Goal: Task Accomplishment & Management: Manage account settings

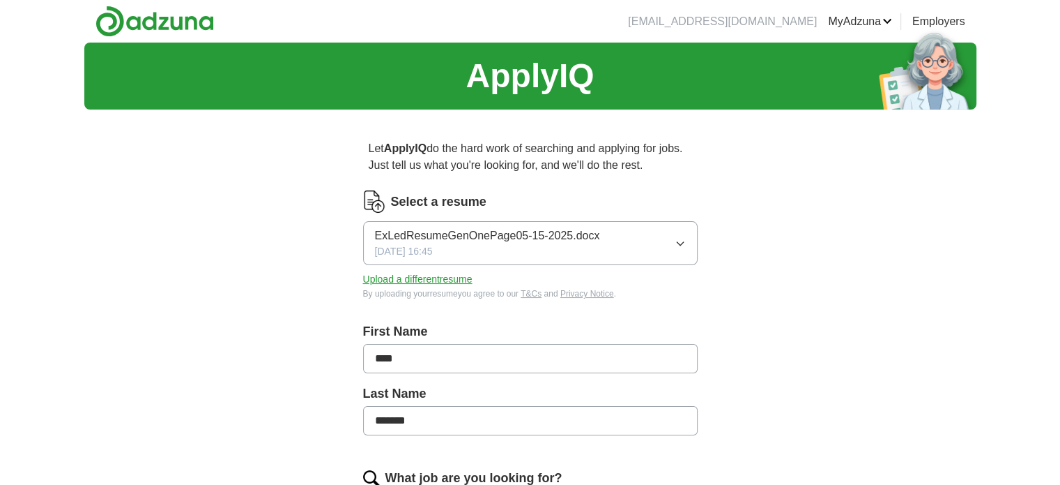
click at [407, 284] on button "Upload a different resume" at bounding box center [417, 279] width 109 height 15
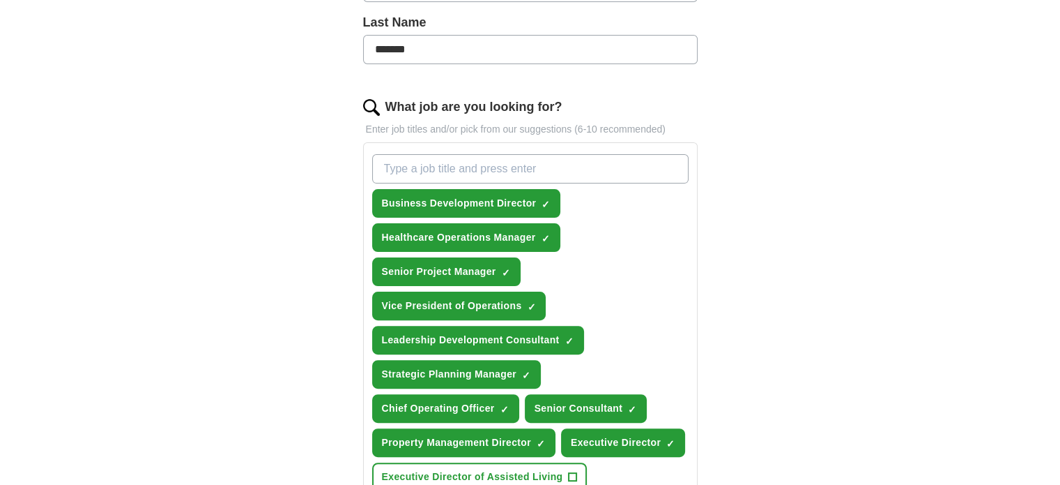
scroll to position [382, 0]
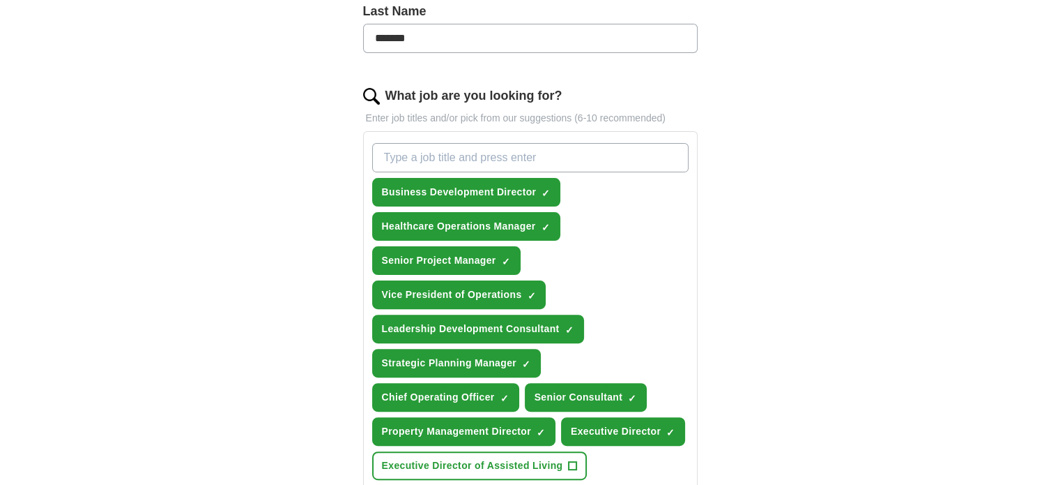
click at [479, 161] on input "What job are you looking for?" at bounding box center [530, 157] width 317 height 29
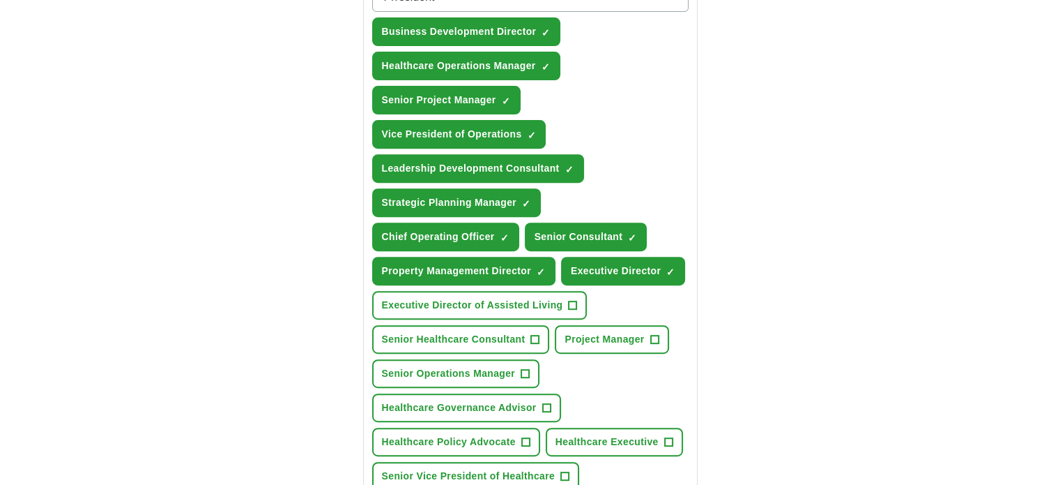
scroll to position [547, 0]
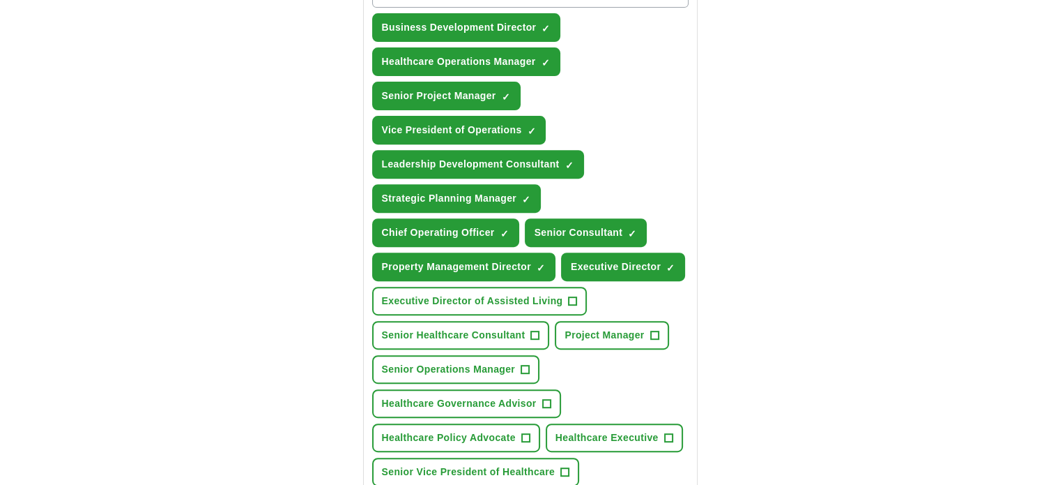
type input "Prresident"
click at [574, 296] on span "+" at bounding box center [573, 301] width 8 height 11
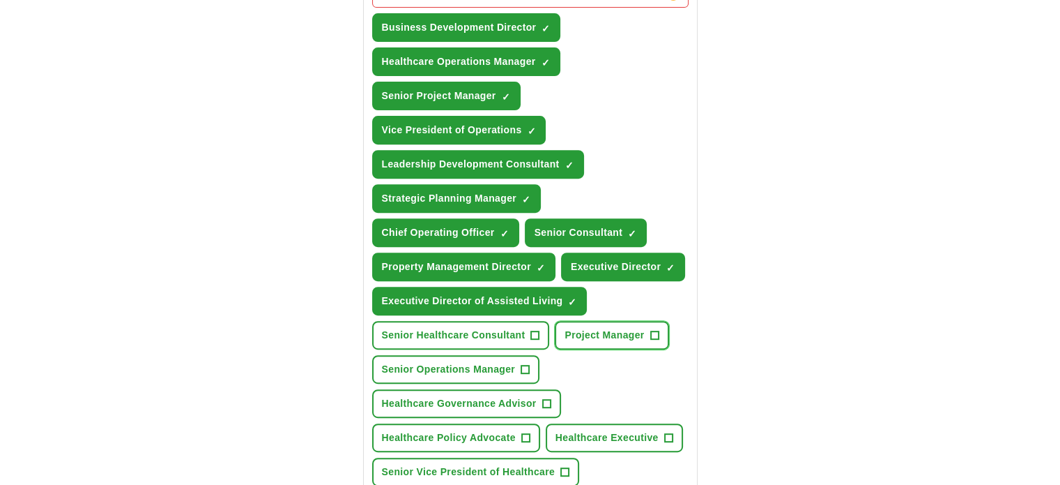
click at [655, 330] on span "+" at bounding box center [654, 335] width 8 height 11
click at [540, 326] on button "Senior Healthcare Consultant +" at bounding box center [461, 335] width 178 height 29
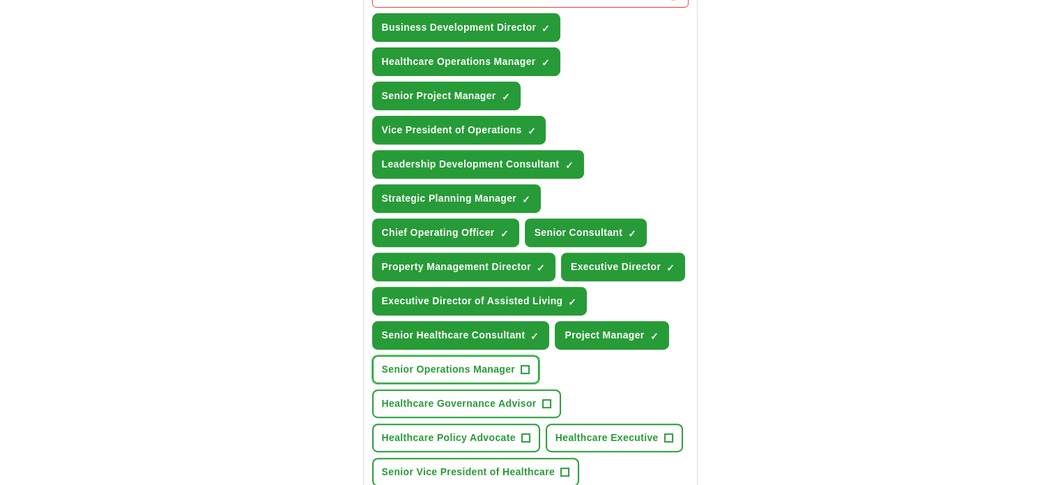
click at [530, 360] on button "Senior Operations Manager +" at bounding box center [456, 369] width 168 height 29
click at [549, 398] on span "+" at bounding box center [546, 403] width 8 height 11
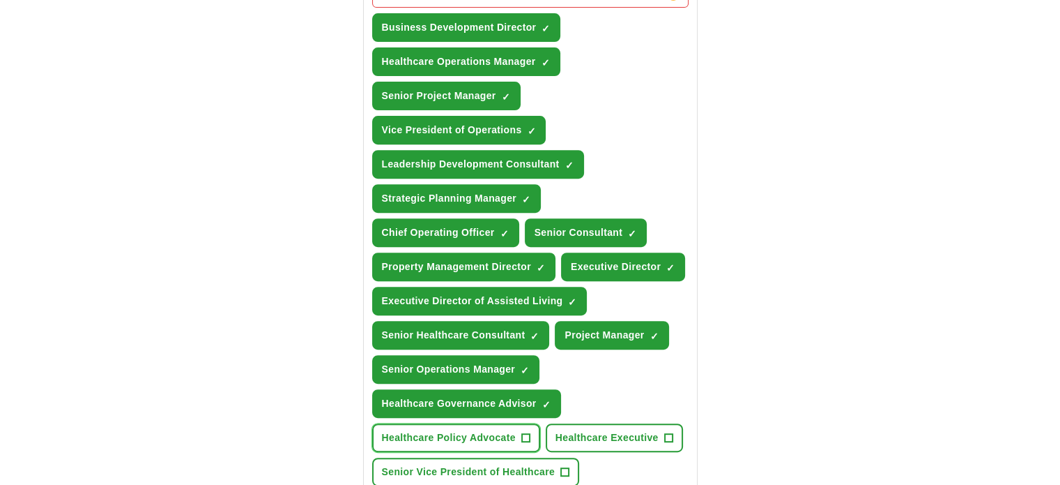
click at [531, 429] on button "Healthcare Policy Advocate +" at bounding box center [456, 437] width 168 height 29
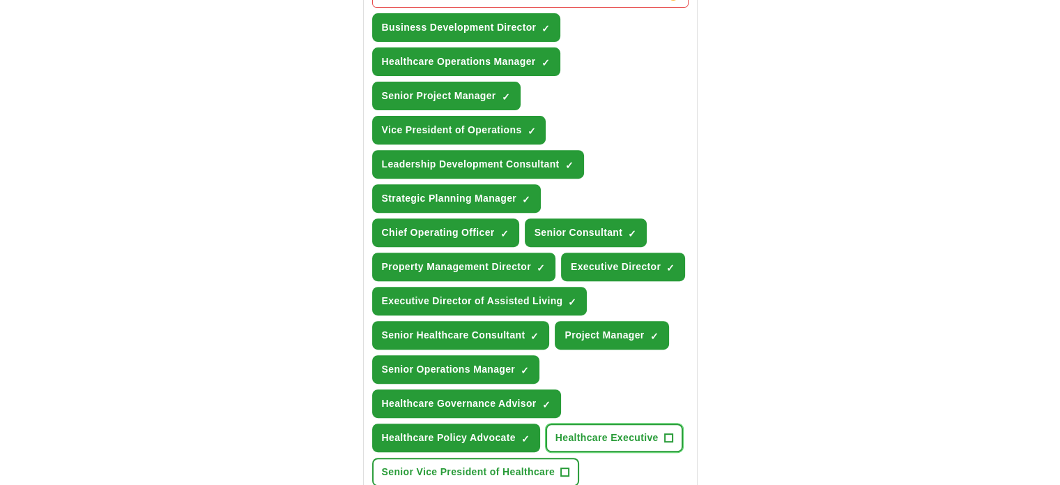
click at [666, 432] on span "+" at bounding box center [668, 437] width 8 height 11
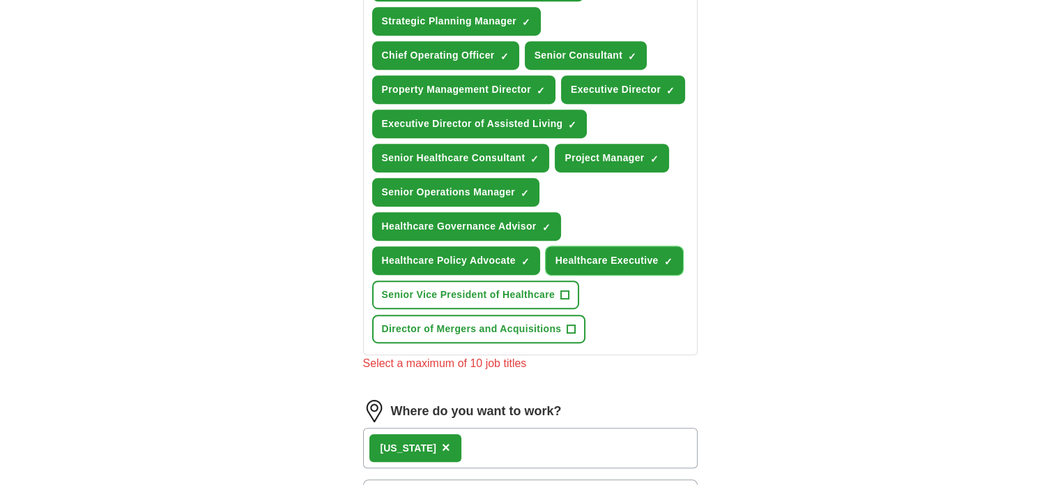
scroll to position [754, 0]
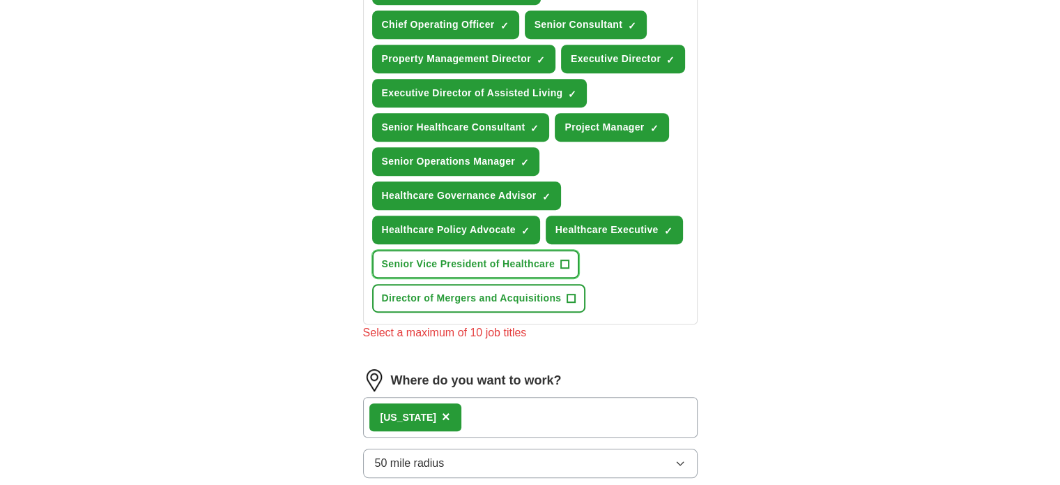
click at [563, 259] on span "+" at bounding box center [565, 264] width 8 height 11
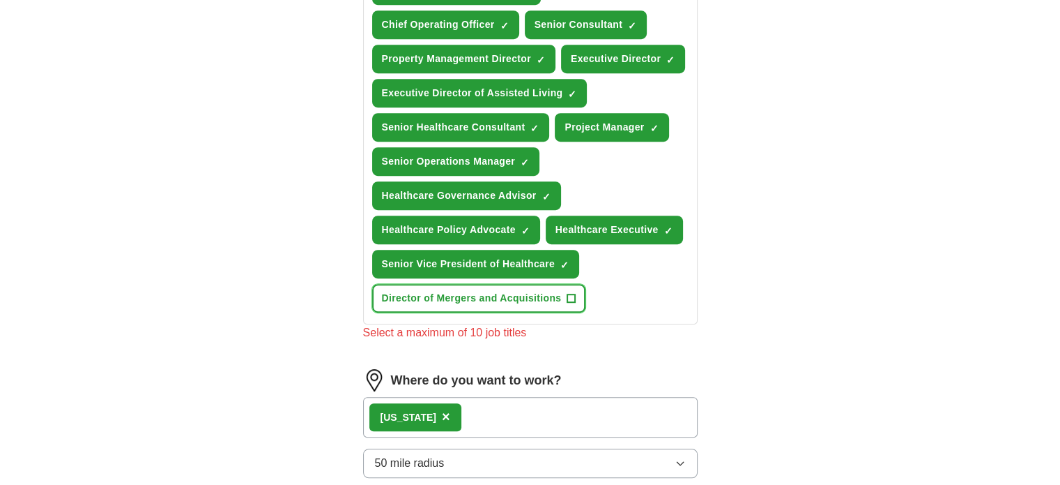
click at [570, 293] on span "+" at bounding box center [571, 298] width 8 height 11
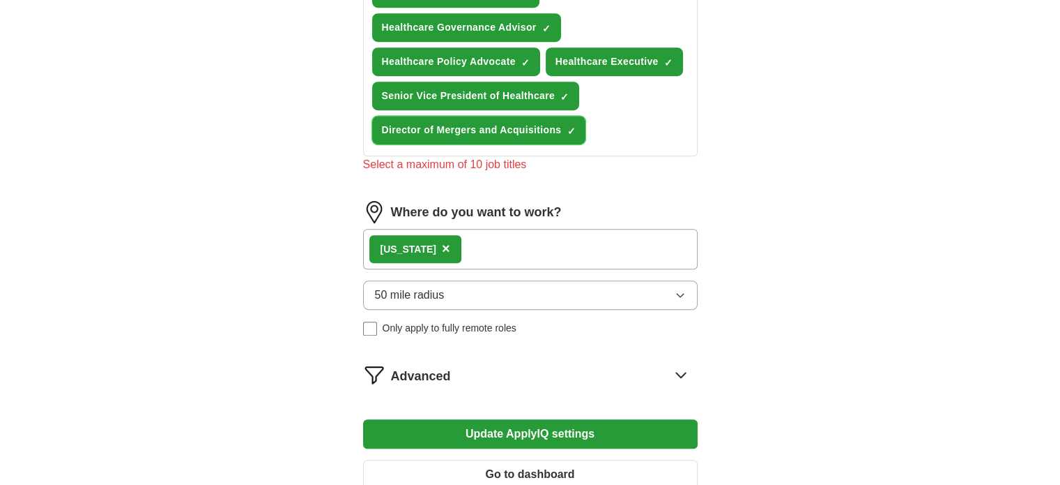
scroll to position [937, 0]
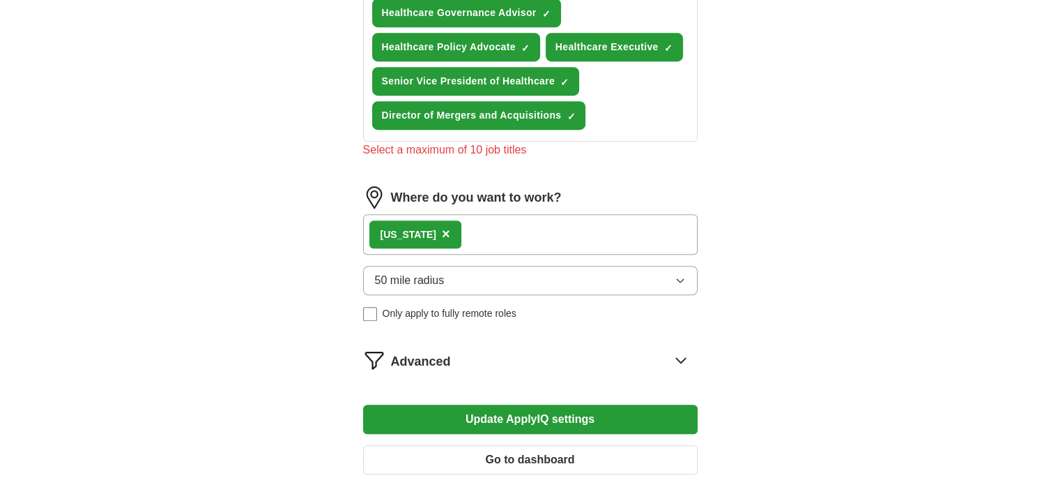
click at [679, 275] on icon "button" at bounding box center [680, 280] width 11 height 11
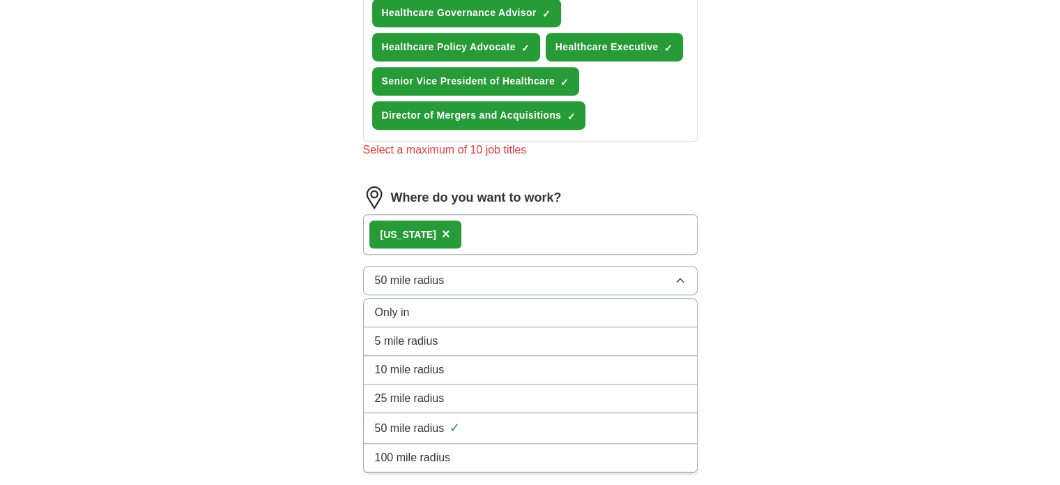
click at [679, 275] on icon "button" at bounding box center [680, 280] width 11 height 11
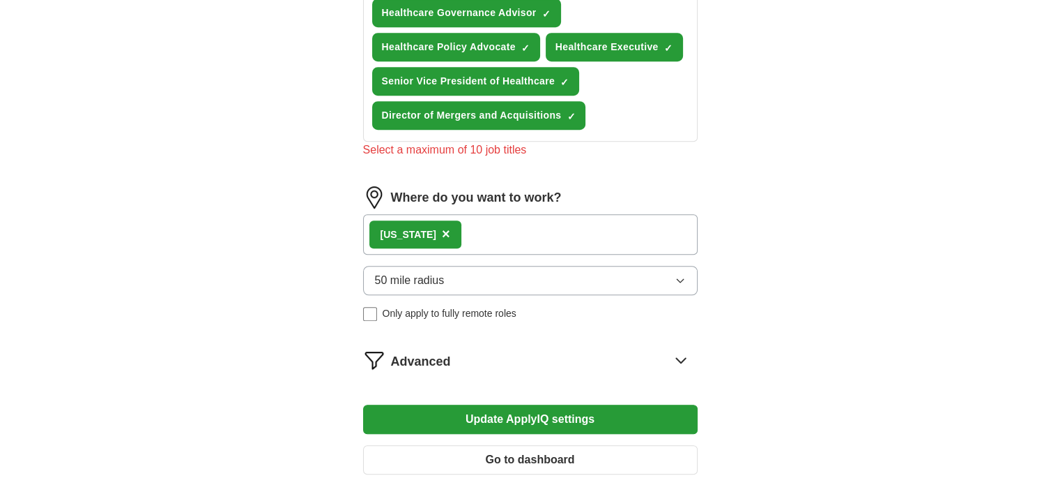
click at [531, 409] on button "Update ApplyIQ settings" at bounding box center [530, 418] width 335 height 29
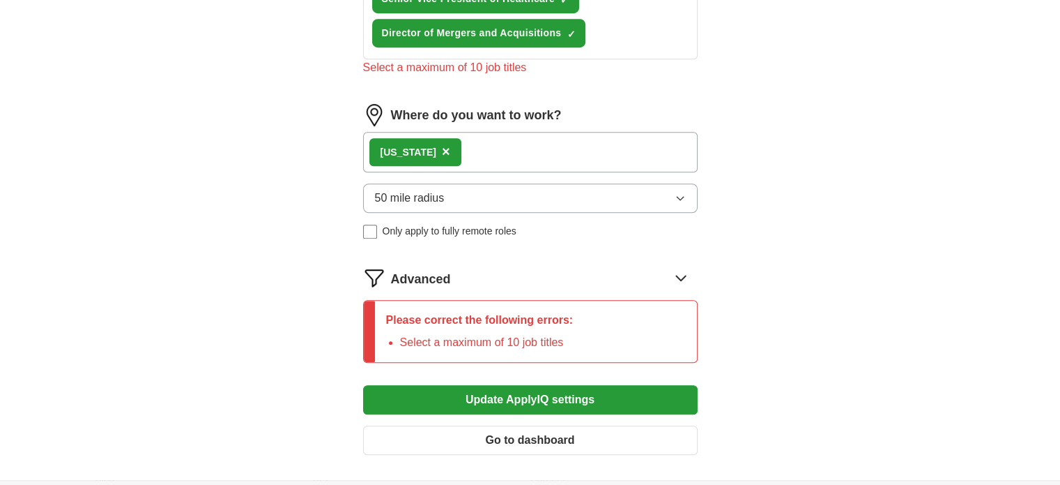
scroll to position [1082, 0]
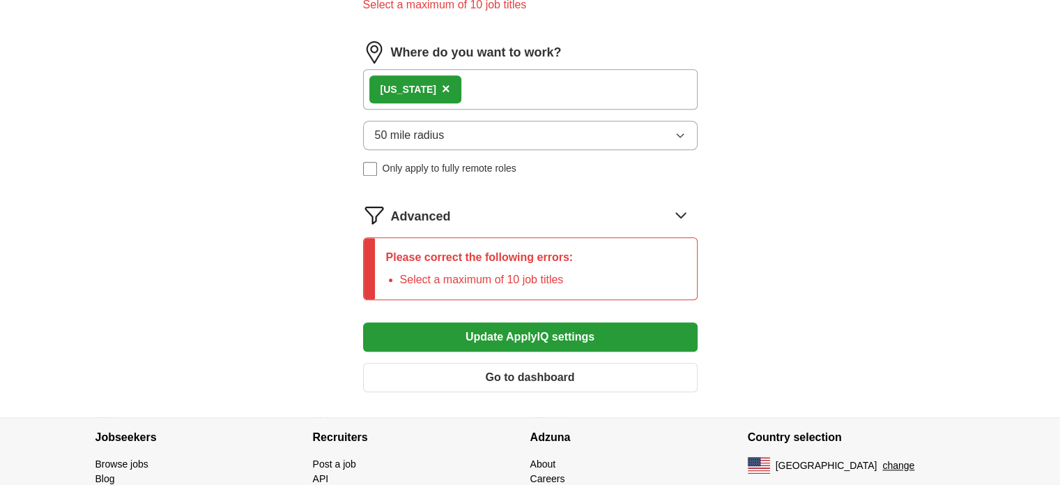
click at [531, 271] on li "Select a maximum of 10 job titles" at bounding box center [487, 279] width 174 height 17
click at [683, 204] on icon at bounding box center [681, 215] width 22 height 22
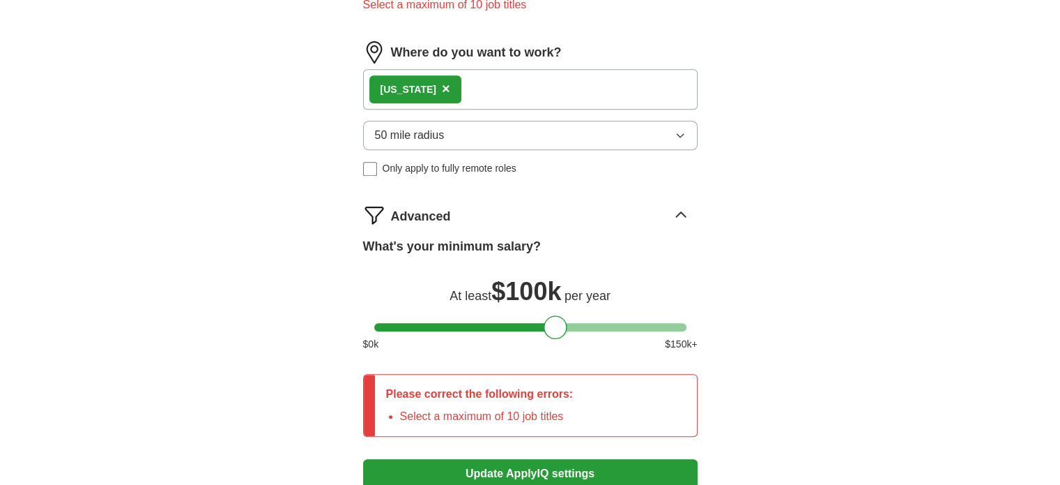
click at [538, 408] on li "Select a maximum of 10 job titles" at bounding box center [487, 416] width 174 height 17
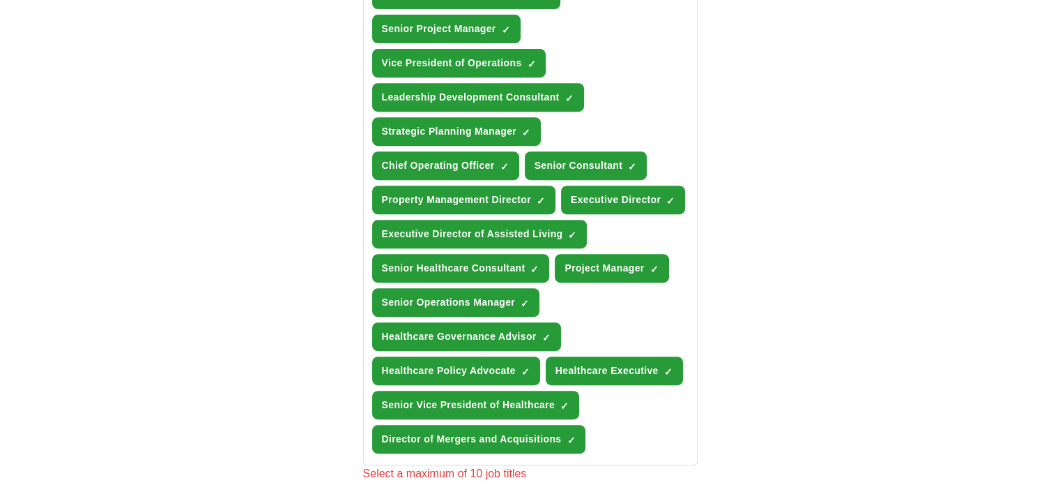
scroll to position [652, 0]
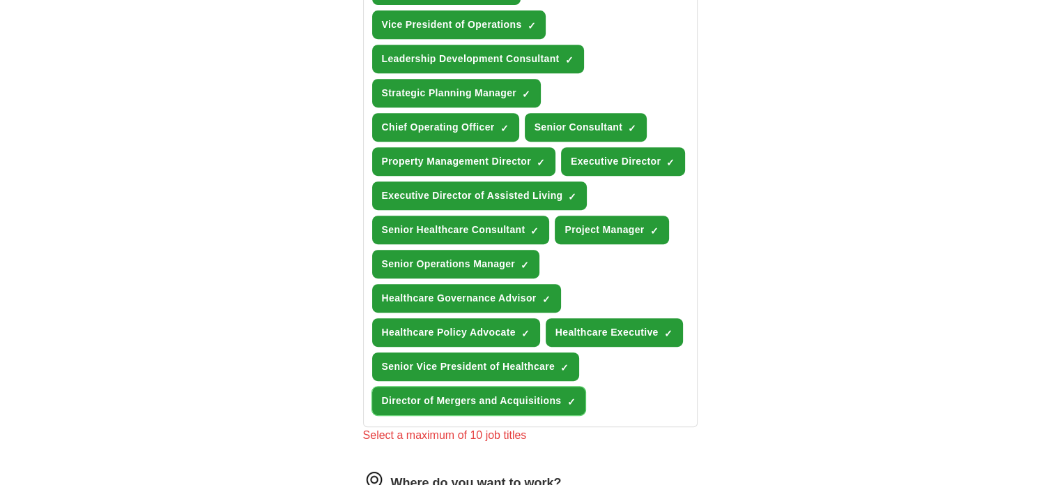
click at [563, 390] on button "Director of Mergers and Acquisitions ✓ ×" at bounding box center [479, 400] width 214 height 29
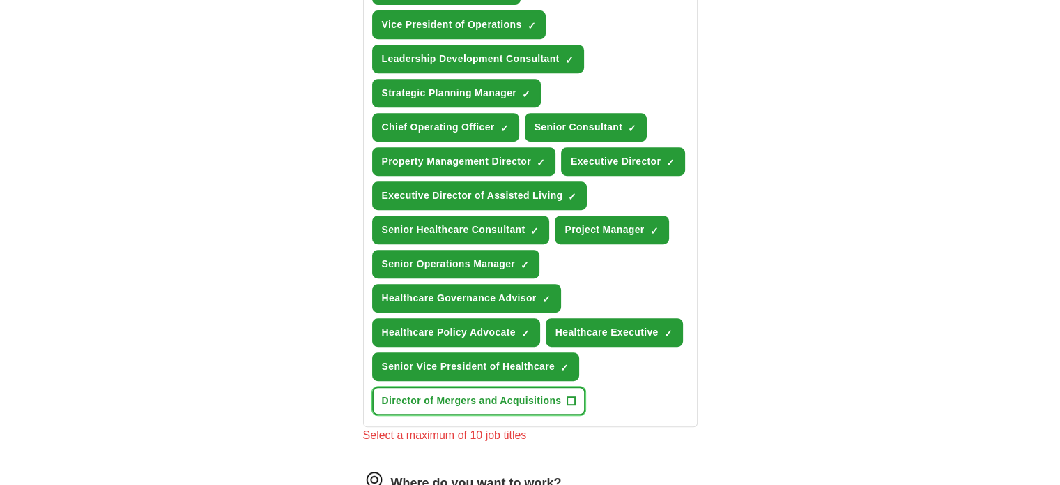
click at [570, 395] on span "+" at bounding box center [571, 400] width 8 height 11
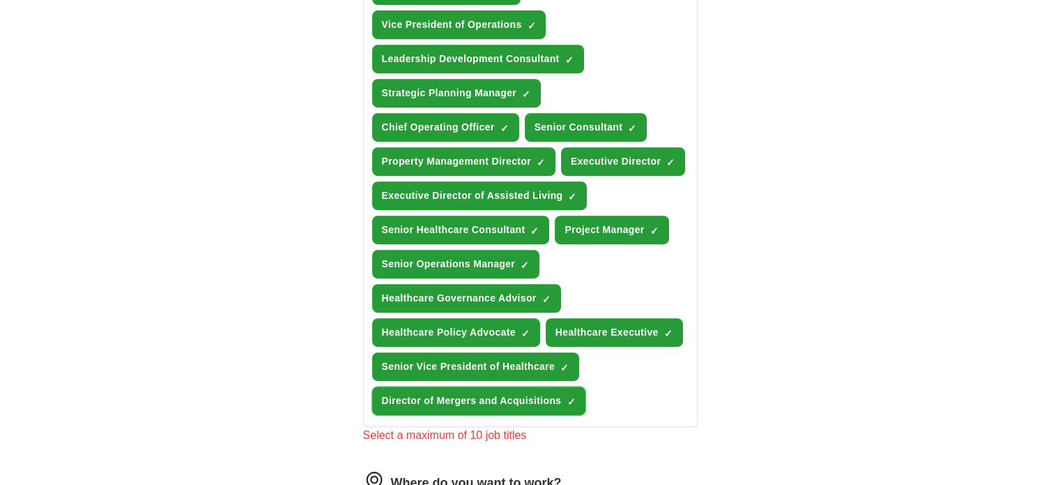
click at [0, 0] on span "×" at bounding box center [0, 0] width 0 height 0
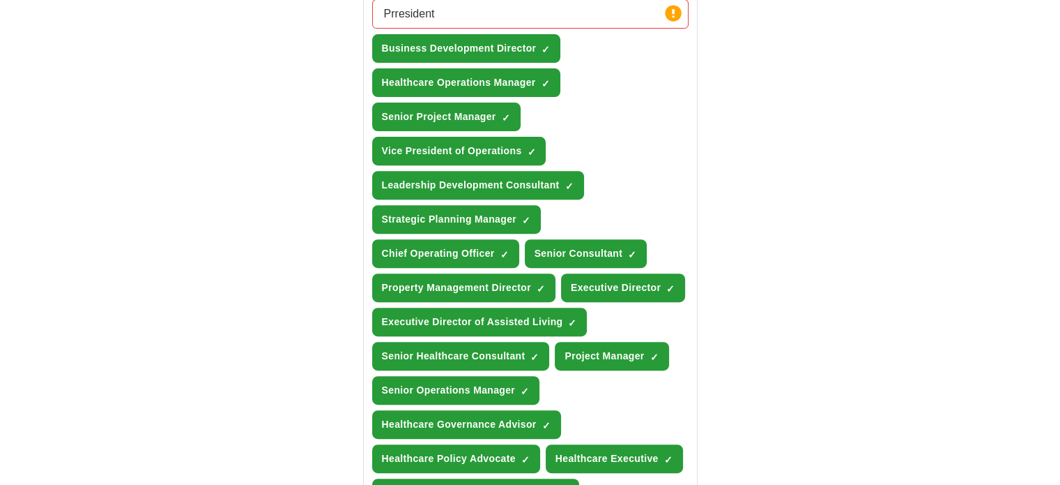
scroll to position [528, 0]
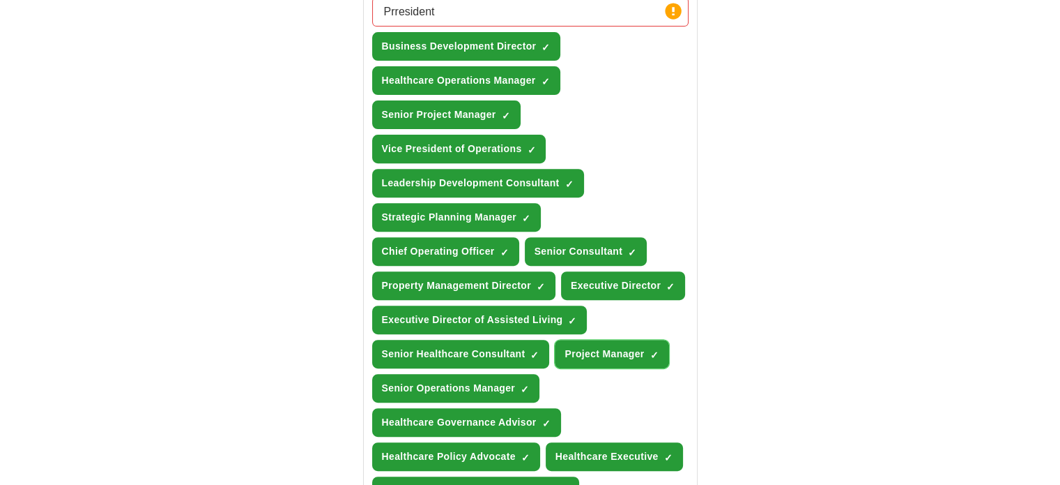
click at [0, 0] on span "×" at bounding box center [0, 0] width 0 height 0
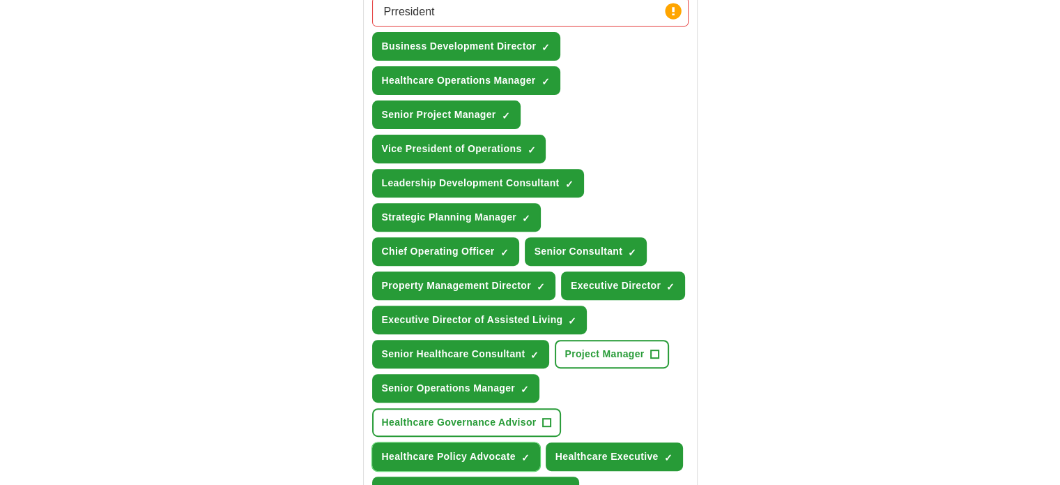
click at [0, 0] on span "×" at bounding box center [0, 0] width 0 height 0
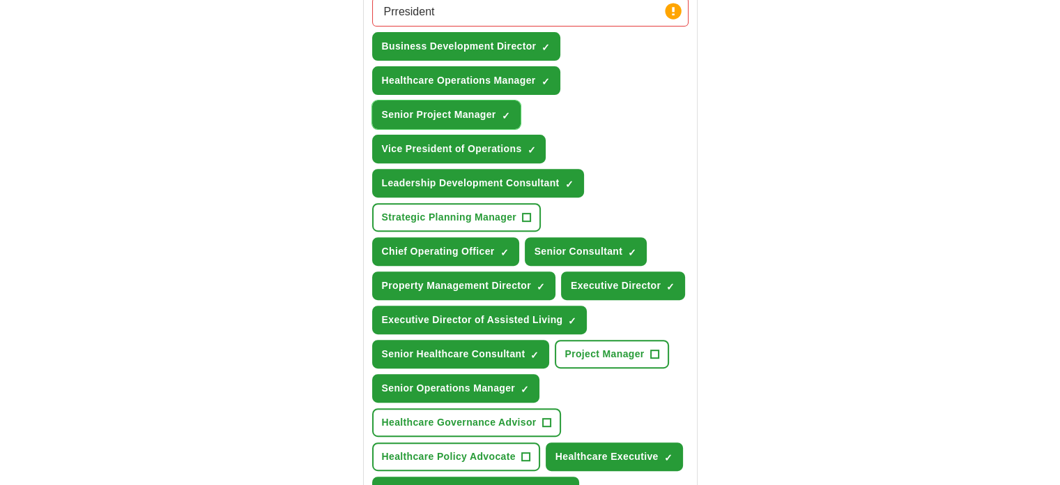
click at [0, 0] on span "×" at bounding box center [0, 0] width 0 height 0
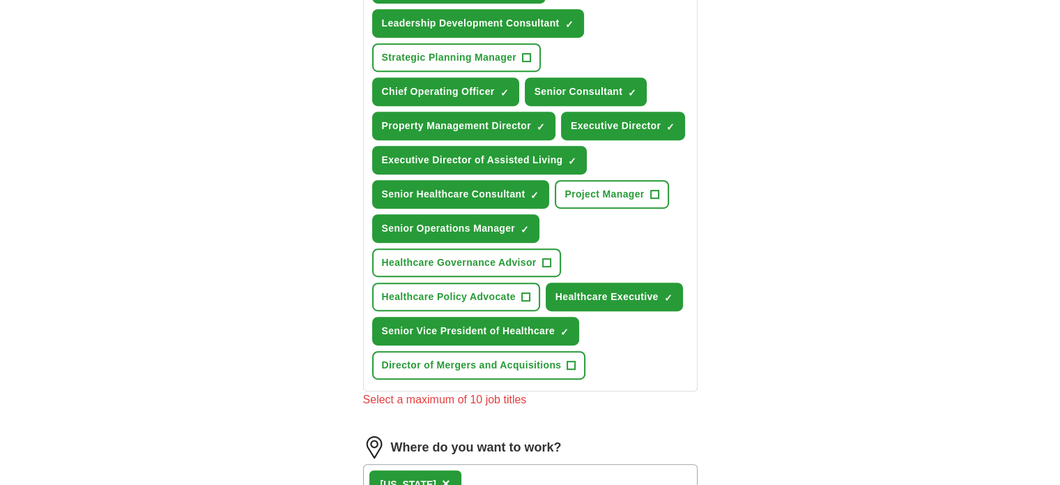
scroll to position [700, 0]
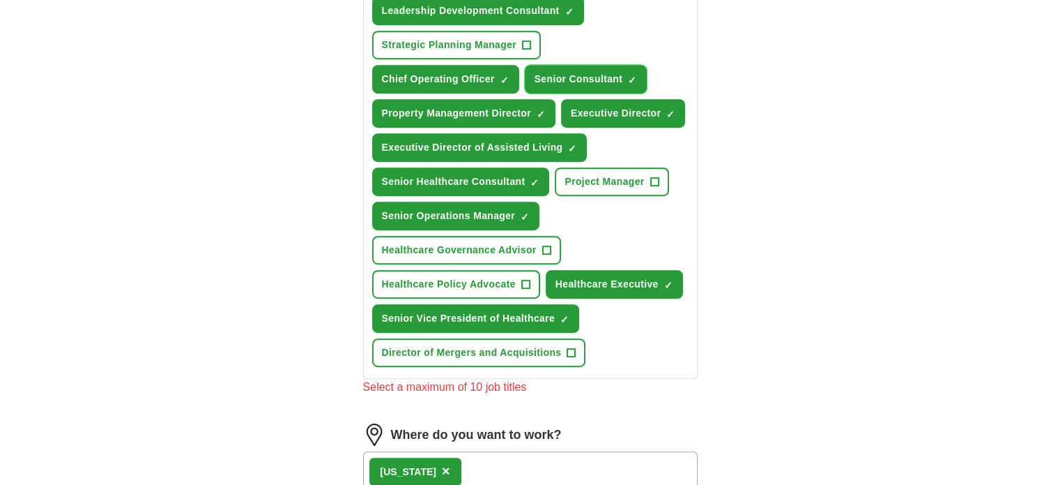
click at [0, 0] on span "×" at bounding box center [0, 0] width 0 height 0
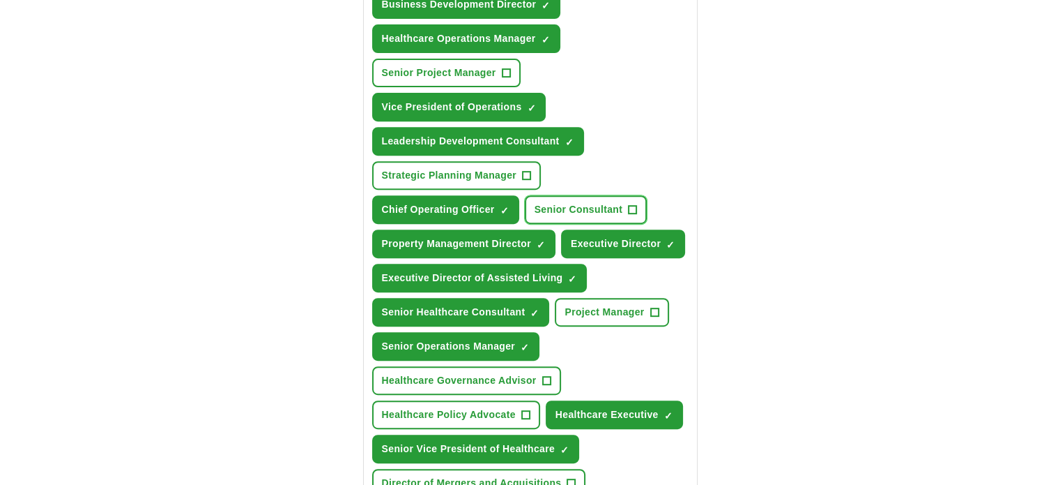
scroll to position [557, 0]
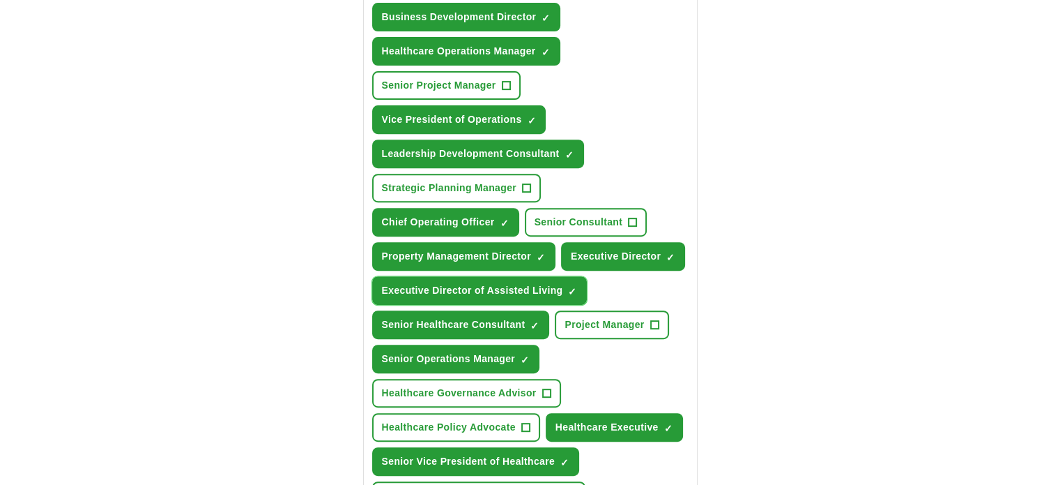
click at [0, 0] on span "×" at bounding box center [0, 0] width 0 height 0
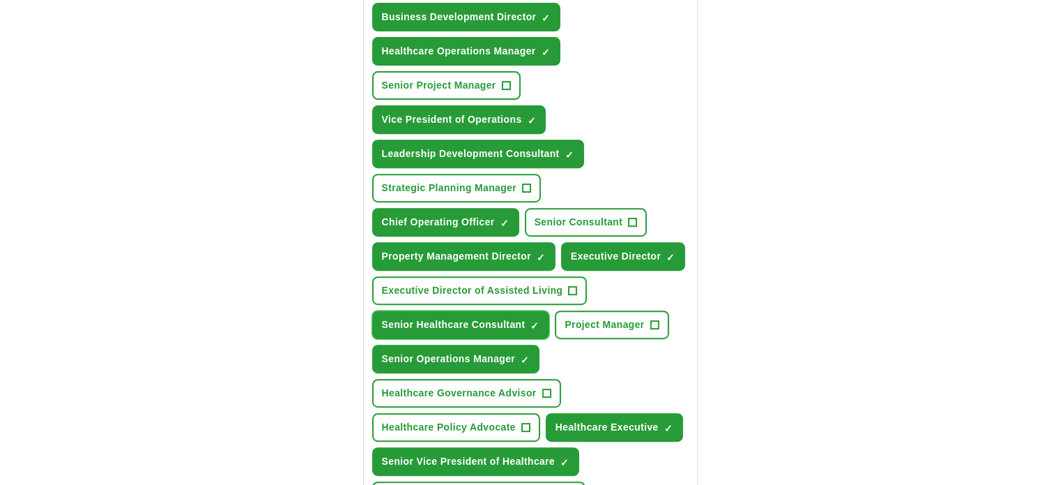
click at [0, 0] on span "×" at bounding box center [0, 0] width 0 height 0
drag, startPoint x: 901, startPoint y: 236, endPoint x: 945, endPoint y: 211, distance: 50.6
click at [899, 236] on div "ApplyIQ Let ApplyIQ do the hard work of searching and applying for jobs. Just t…" at bounding box center [530, 242] width 892 height 1514
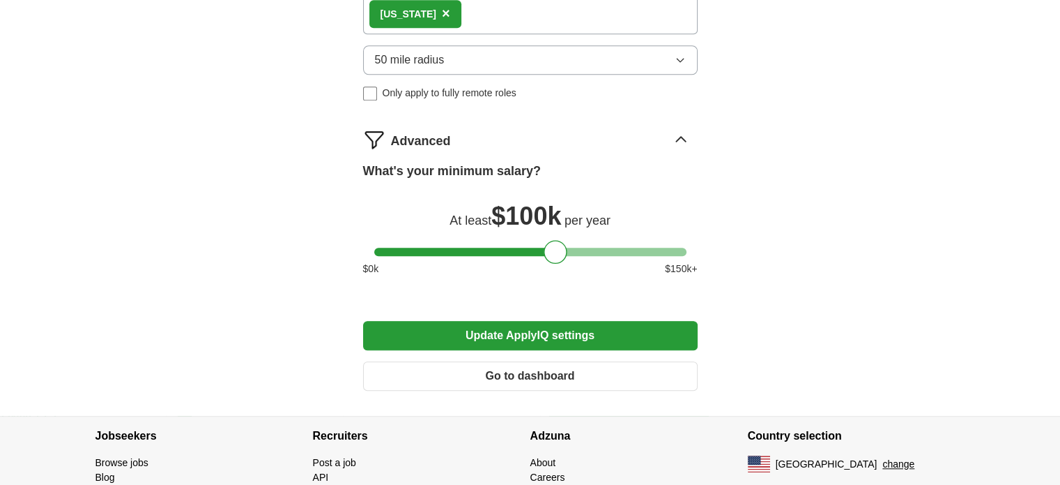
scroll to position [1148, 0]
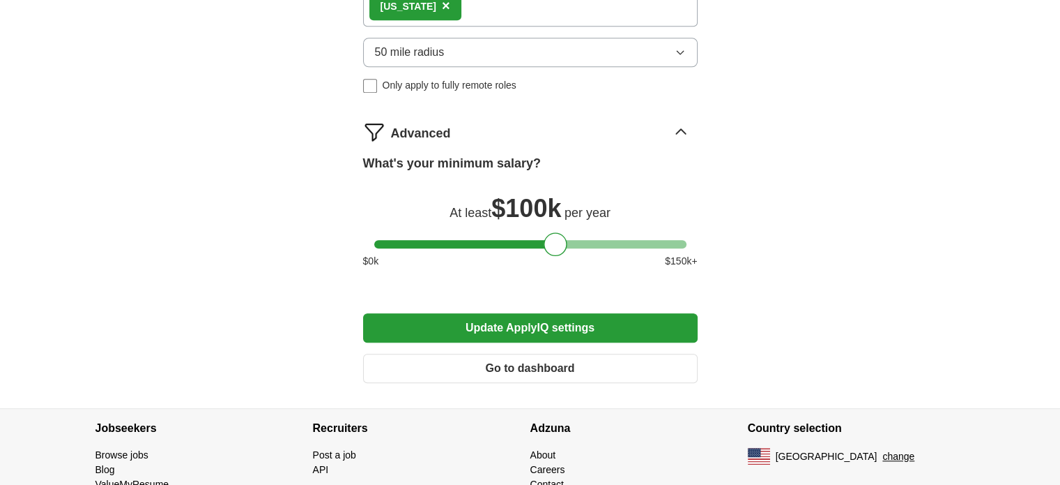
click at [584, 314] on button "Update ApplyIQ settings" at bounding box center [530, 327] width 335 height 29
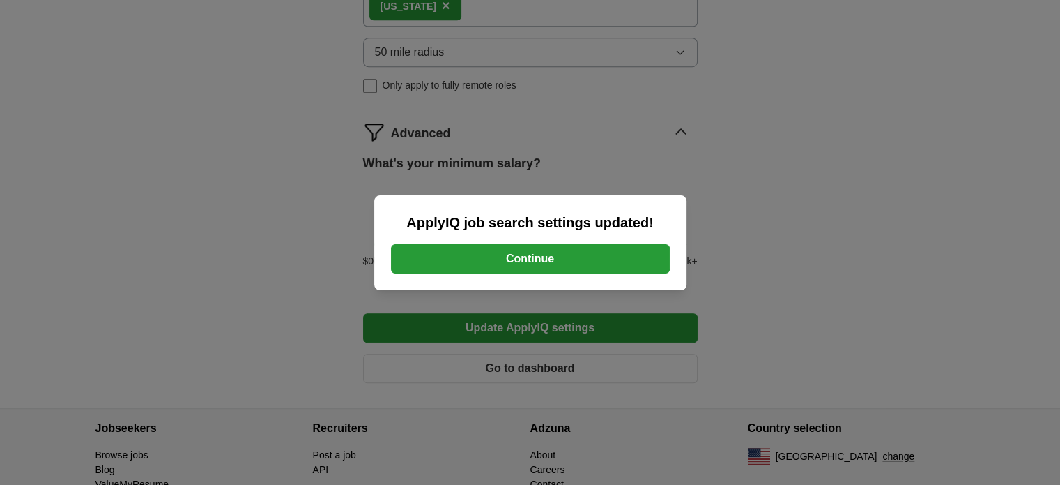
click at [538, 263] on button "Continue" at bounding box center [530, 258] width 279 height 29
